Goal: Task Accomplishment & Management: Use online tool/utility

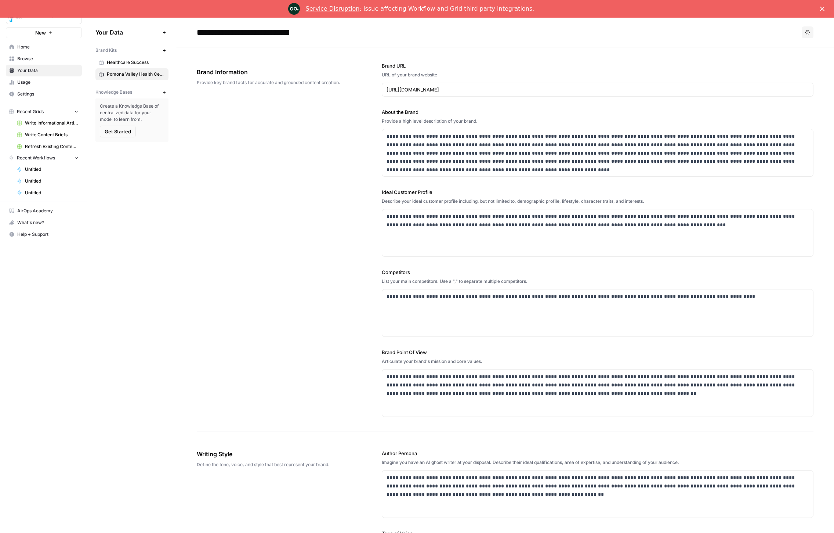
scroll to position [420, 0]
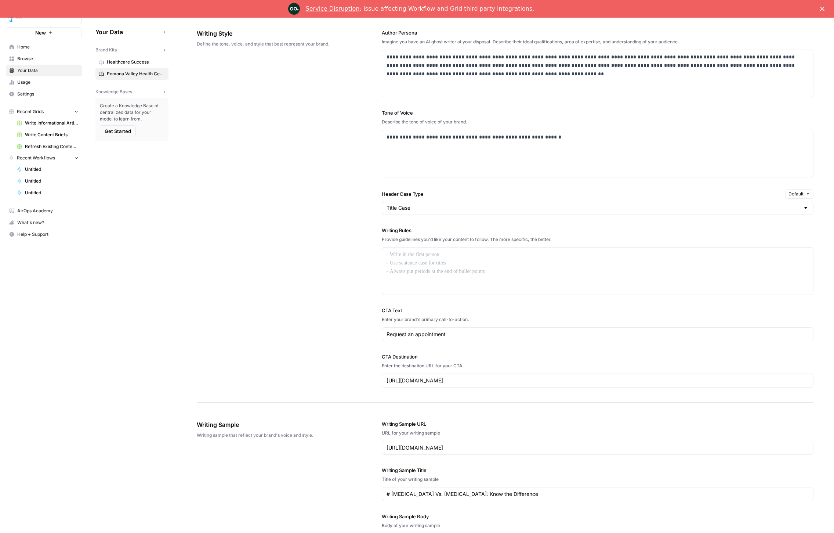
click at [820, 10] on icon "Close" at bounding box center [822, 9] width 4 height 4
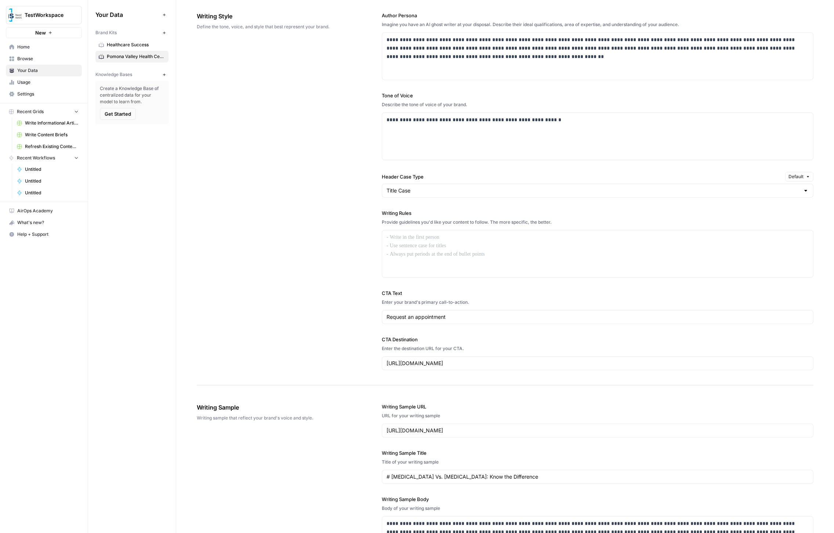
click at [35, 57] on span "Browse" at bounding box center [47, 58] width 61 height 7
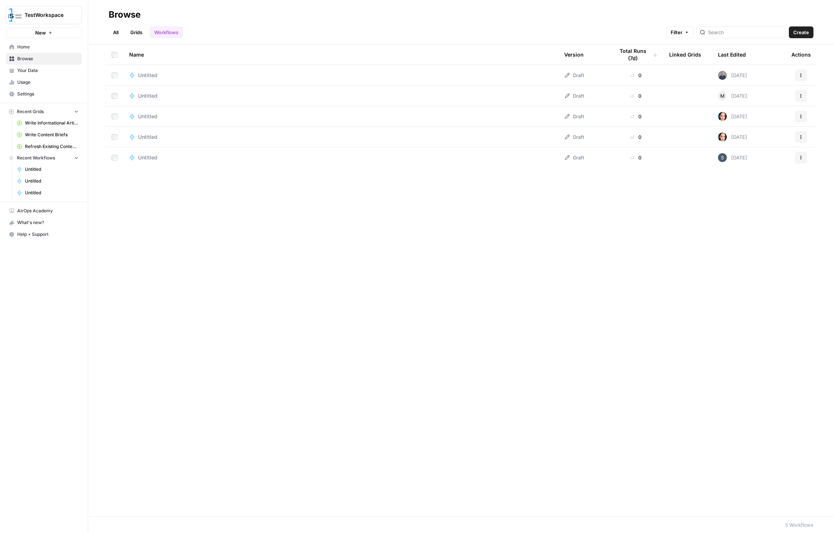
click at [116, 32] on link "All" at bounding box center [116, 32] width 14 height 12
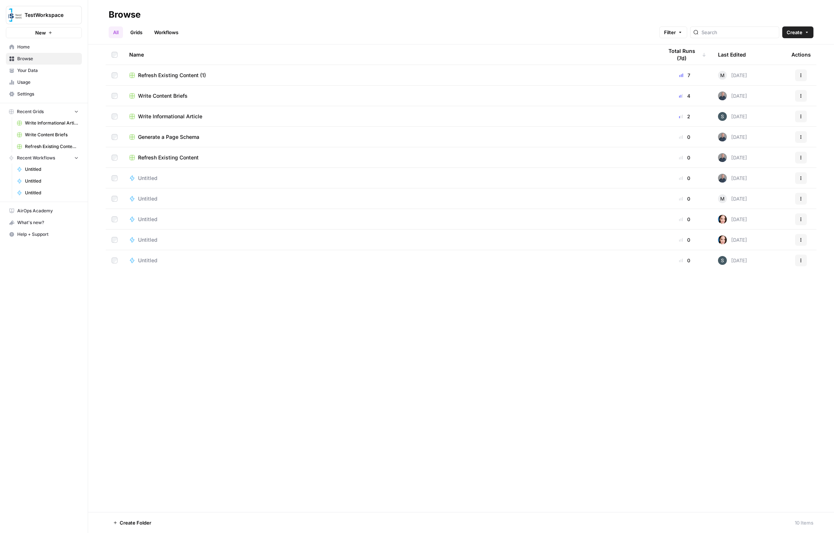
click at [40, 50] on span "Home" at bounding box center [47, 47] width 61 height 7
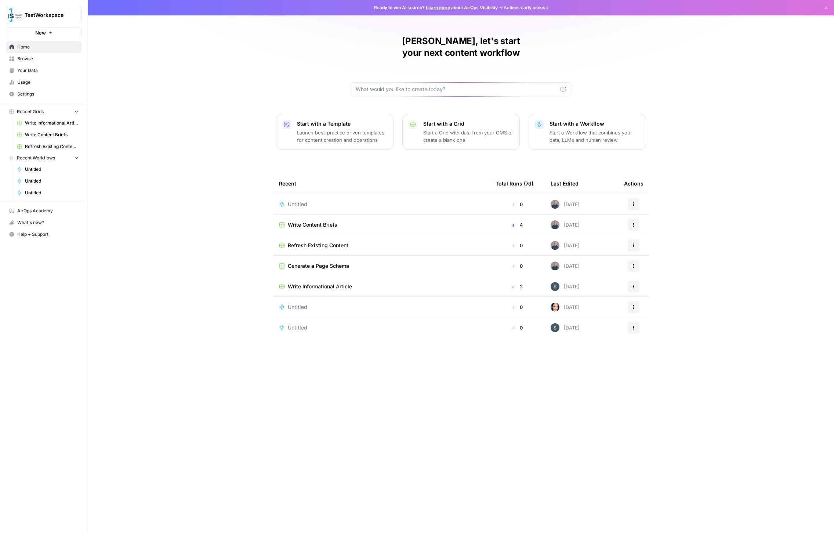
click at [409, 173] on div "Recent" at bounding box center [381, 183] width 205 height 20
click at [578, 129] on p "Start a Workflow that combines your data, LLMs and human review" at bounding box center [595, 136] width 90 height 15
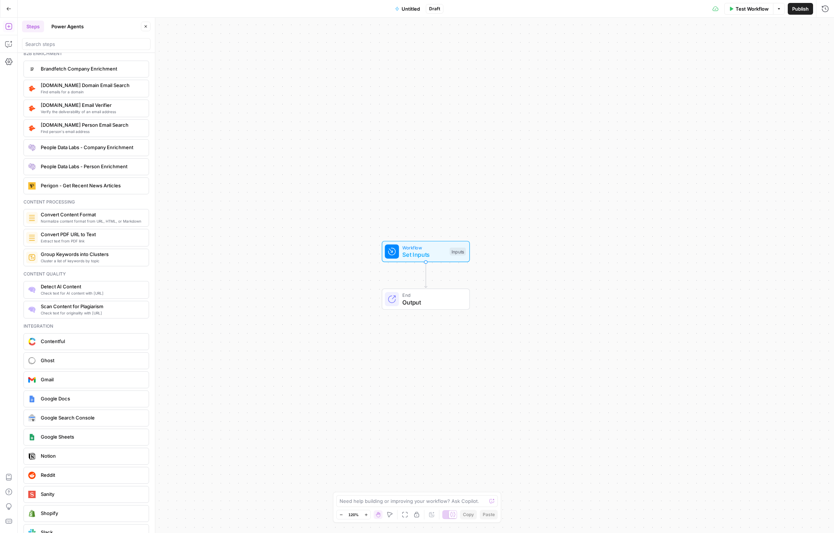
scroll to position [1120, 0]
